Goal: Obtain resource: Obtain resource

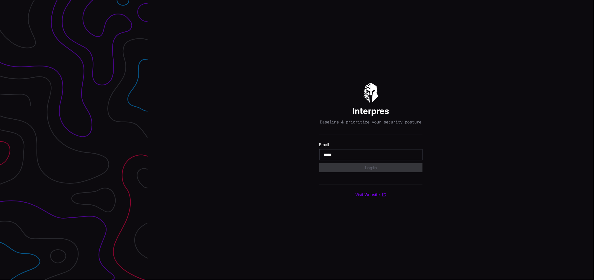
type input "**********"
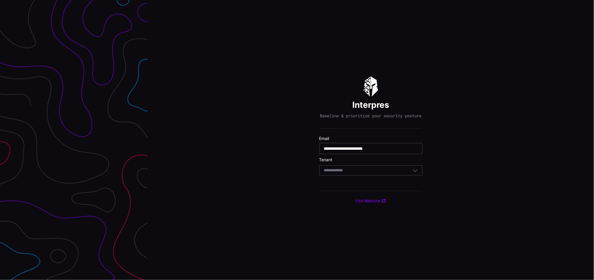
click at [363, 169] on div "Select Tenant" at bounding box center [370, 170] width 103 height 10
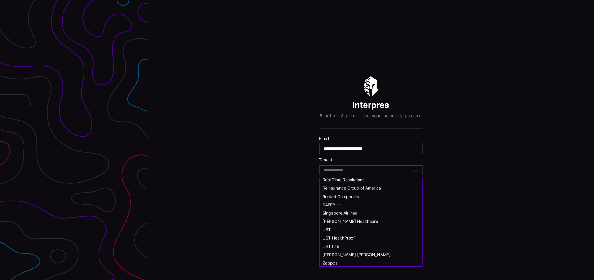
scroll to position [317, 0]
click at [351, 212] on span "Singapore Airlines" at bounding box center [340, 212] width 35 height 5
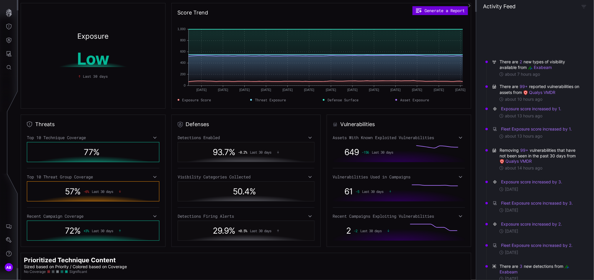
click at [435, 12] on button "Generate a Report" at bounding box center [441, 10] width 56 height 9
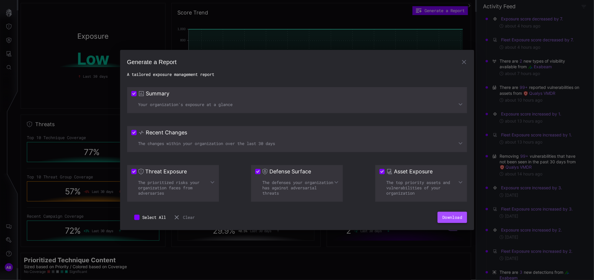
click at [452, 221] on button "Download" at bounding box center [452, 217] width 29 height 11
click at [466, 61] on icon "button" at bounding box center [464, 61] width 7 height 7
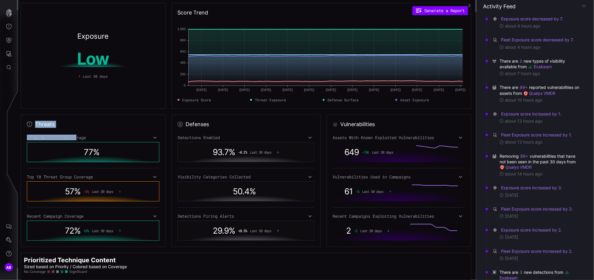
drag, startPoint x: 19, startPoint y: 112, endPoint x: 78, endPoint y: 116, distance: 59.5
click at [78, 116] on div "Exposure Low Last 30 days Score Trend Generate a Report Jul 20 Jul 20 Jul 27 Ju…" at bounding box center [247, 140] width 459 height 280
click at [107, 141] on div "Top 10 Technique Coverage 77 % Top 10 Threat Group Coverage 57 % -6 % Last 30 d…" at bounding box center [93, 188] width 133 height 106
